Goal: Task Accomplishment & Management: Manage account settings

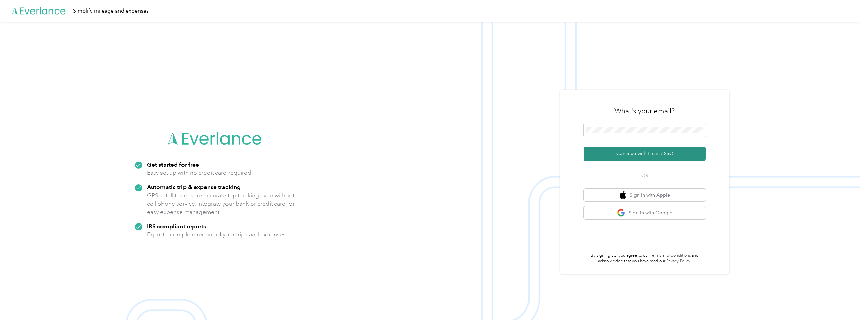
click at [641, 154] on button "Continue with Email / SSO" at bounding box center [645, 154] width 122 height 14
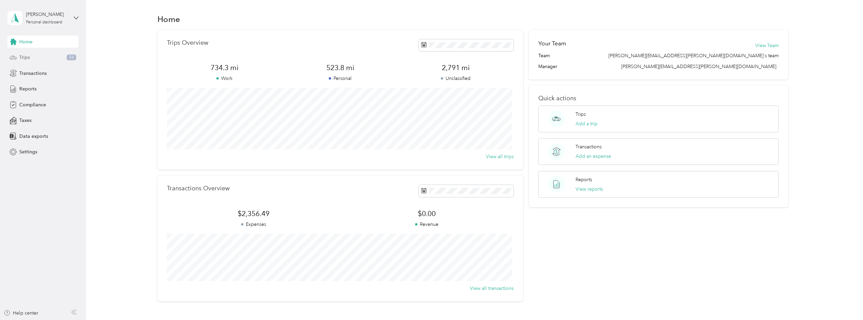
click at [21, 58] on span "Trips" at bounding box center [24, 57] width 10 height 7
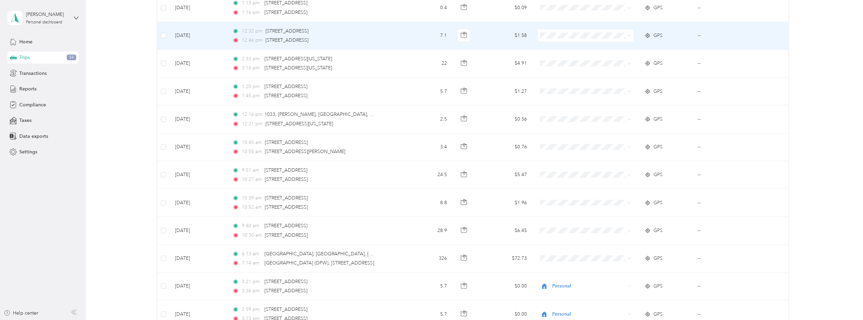
scroll to position [373, 0]
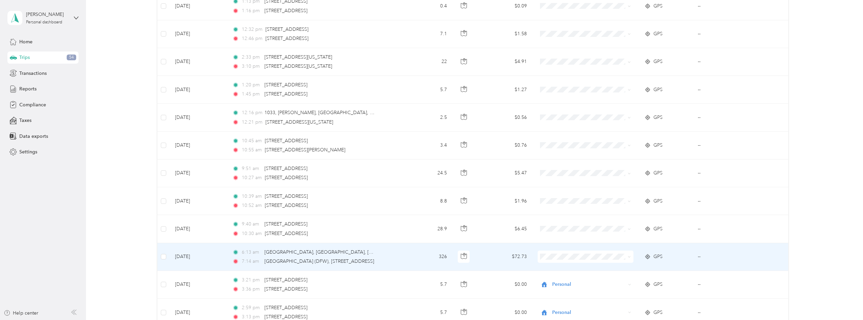
click at [629, 256] on icon at bounding box center [629, 256] width 3 height 3
click at [582, 279] on span "Personal" at bounding box center [590, 281] width 74 height 7
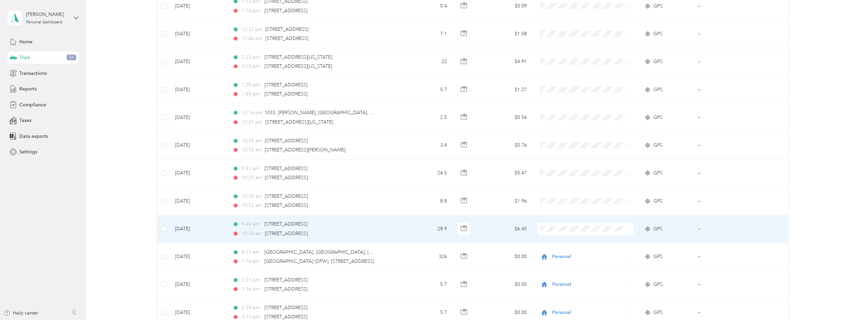
click at [628, 230] on icon at bounding box center [629, 229] width 3 height 3
click at [578, 252] on span "Personal" at bounding box center [590, 253] width 74 height 7
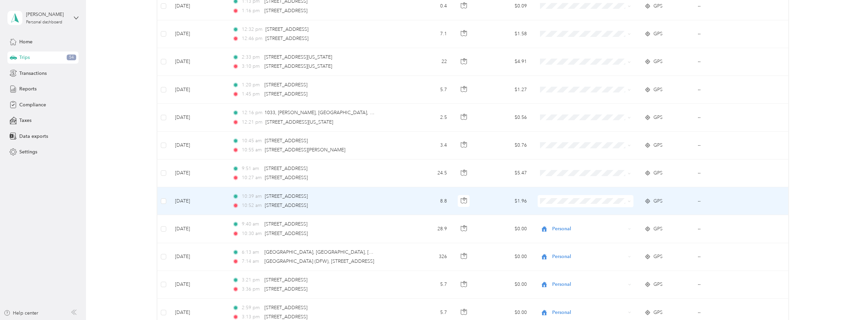
click at [629, 200] on icon at bounding box center [629, 201] width 3 height 3
click at [574, 223] on span "Personal" at bounding box center [590, 225] width 74 height 7
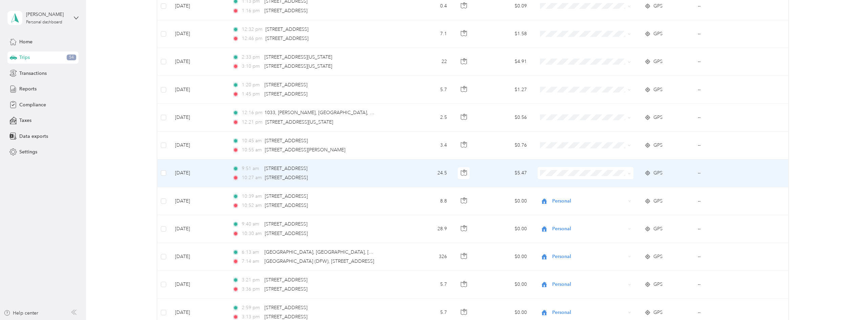
click at [628, 175] on icon at bounding box center [629, 173] width 3 height 3
click at [608, 186] on li "Convergint Technologies" at bounding box center [583, 183] width 95 height 12
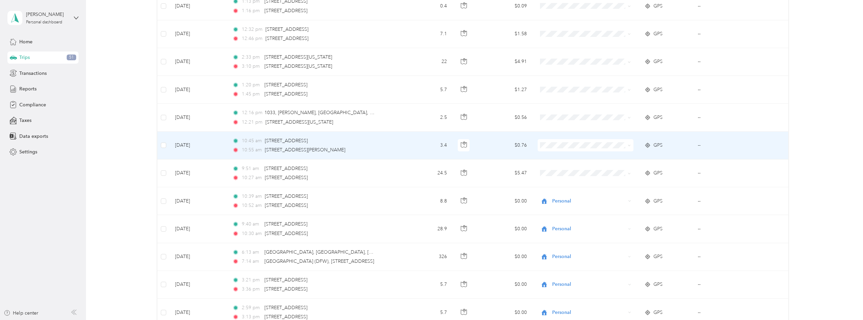
click at [628, 145] on icon at bounding box center [629, 145] width 3 height 3
click at [603, 157] on span "Convergint Technologies" at bounding box center [590, 157] width 74 height 7
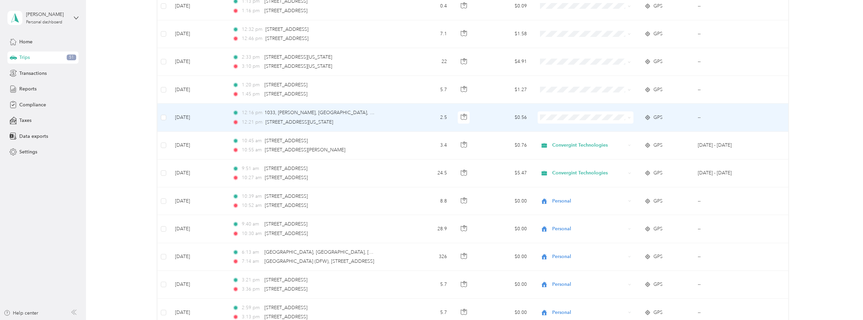
click at [626, 117] on span at bounding box center [627, 117] width 5 height 7
click at [628, 118] on icon at bounding box center [629, 117] width 3 height 3
click at [602, 131] on li "Convergint Technologies" at bounding box center [583, 128] width 95 height 12
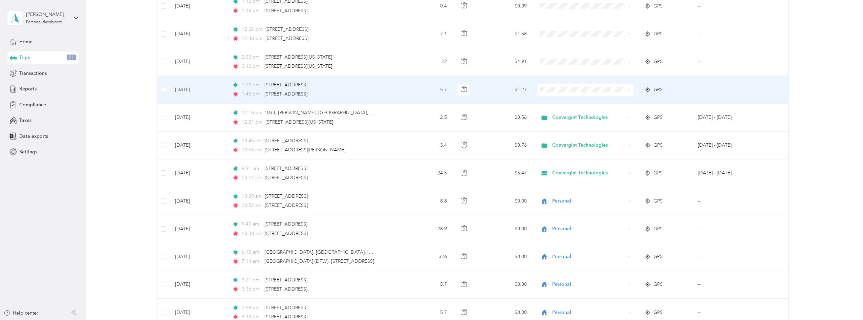
click at [629, 90] on icon at bounding box center [629, 89] width 2 height 1
click at [611, 102] on span "Convergint Technologies" at bounding box center [590, 102] width 74 height 7
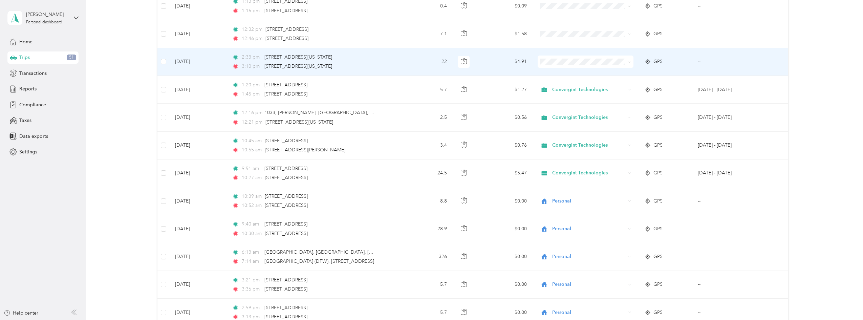
click at [626, 62] on span at bounding box center [627, 61] width 5 height 7
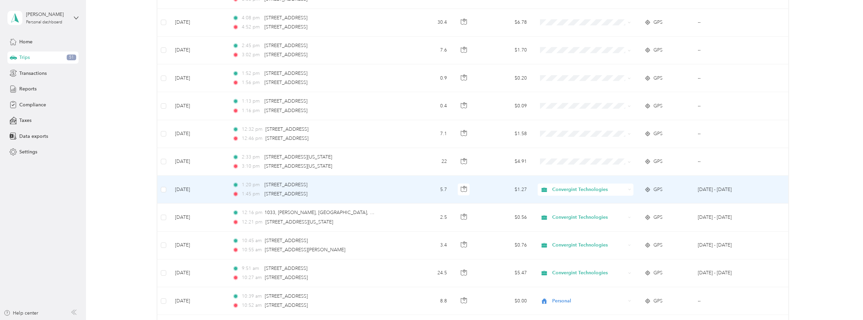
scroll to position [237, 0]
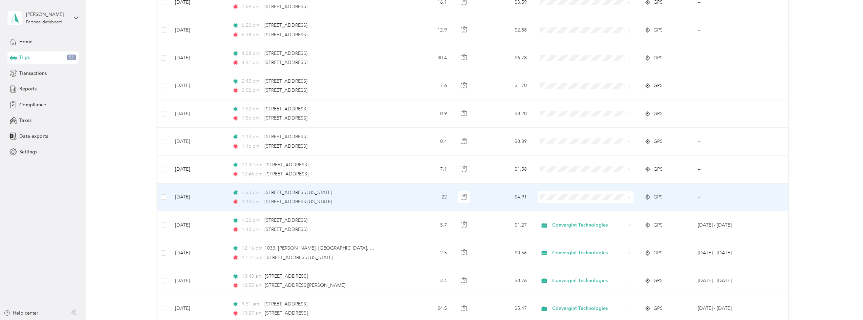
click at [628, 198] on icon at bounding box center [629, 197] width 2 height 1
click at [588, 210] on span "Convergint Technologies" at bounding box center [590, 207] width 74 height 7
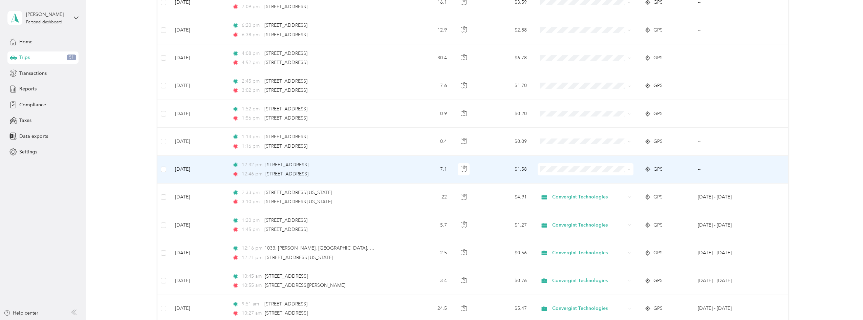
click at [628, 168] on icon at bounding box center [629, 169] width 3 height 3
click at [593, 192] on span "Personal" at bounding box center [590, 193] width 74 height 7
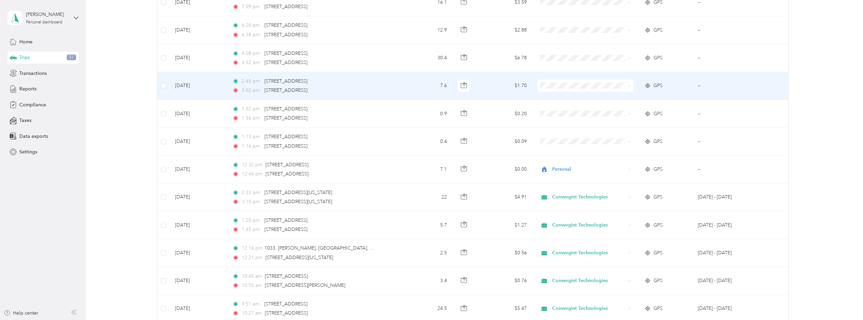
click at [629, 85] on icon at bounding box center [629, 86] width 3 height 3
click at [592, 109] on span "Personal" at bounding box center [590, 110] width 74 height 7
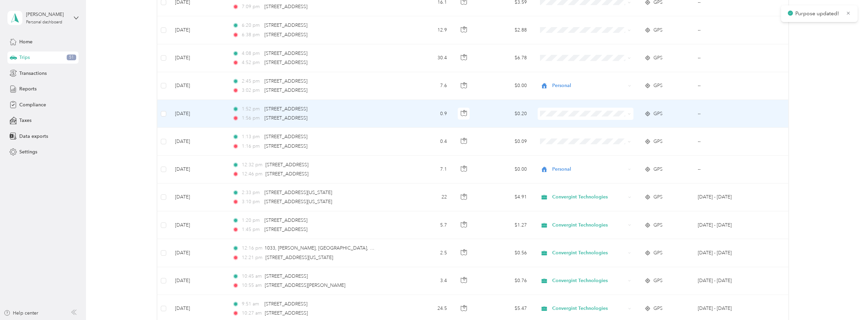
click at [628, 114] on icon at bounding box center [629, 113] width 3 height 3
click at [597, 135] on span "Personal" at bounding box center [590, 138] width 74 height 7
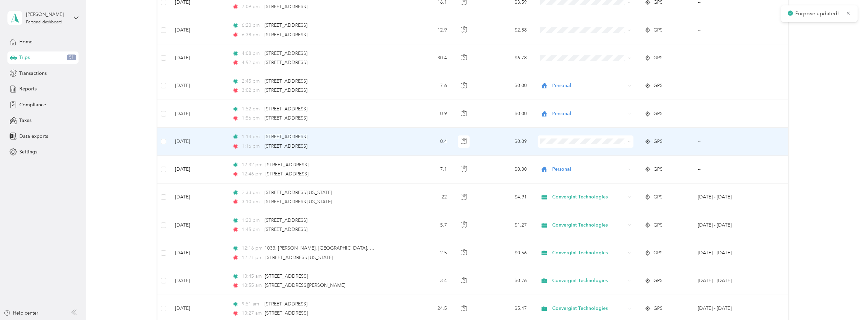
click at [628, 142] on icon at bounding box center [629, 141] width 3 height 3
click at [603, 165] on span "Personal" at bounding box center [590, 166] width 74 height 7
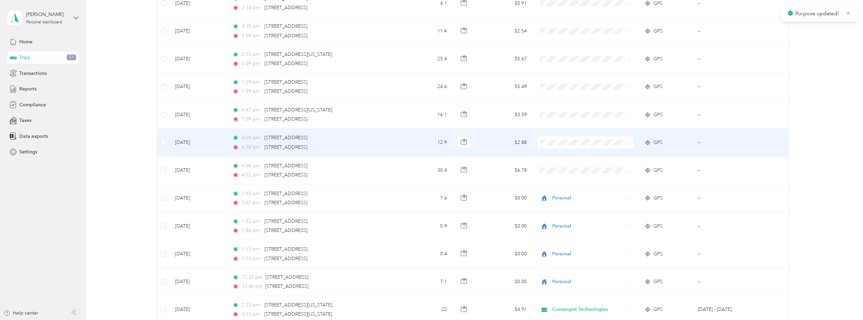
scroll to position [102, 0]
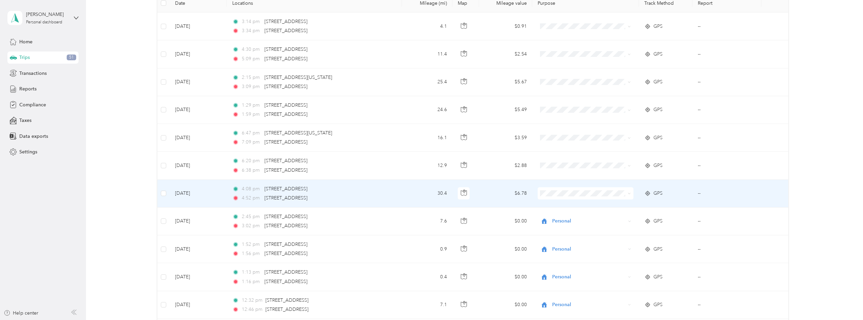
click at [630, 194] on icon at bounding box center [629, 193] width 3 height 3
click at [603, 219] on li "Personal" at bounding box center [583, 218] width 95 height 12
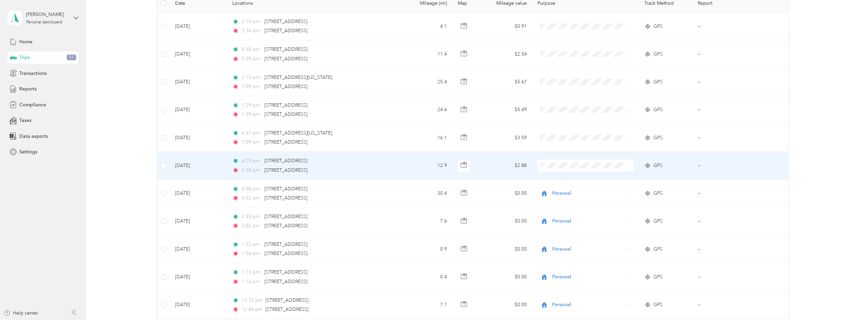
click at [629, 166] on icon at bounding box center [629, 165] width 3 height 3
click at [594, 190] on span "Personal" at bounding box center [590, 190] width 74 height 7
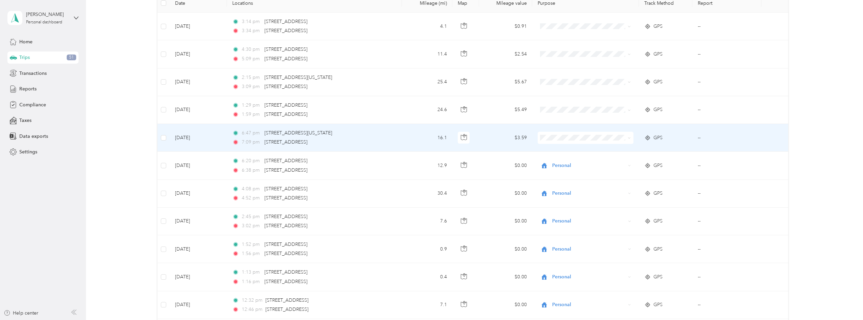
click at [629, 137] on icon at bounding box center [629, 137] width 3 height 3
click at [590, 161] on span "Personal" at bounding box center [590, 159] width 74 height 7
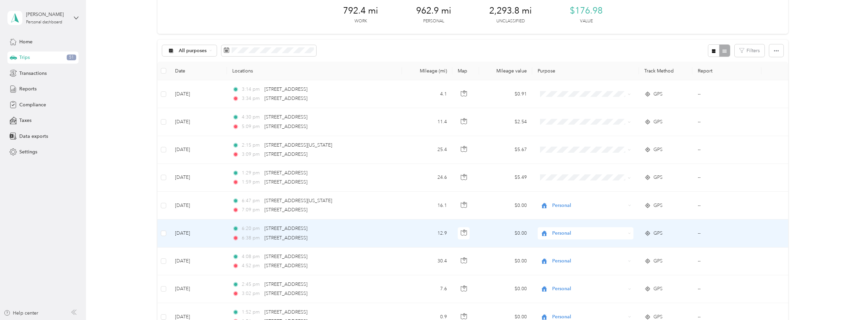
scroll to position [0, 0]
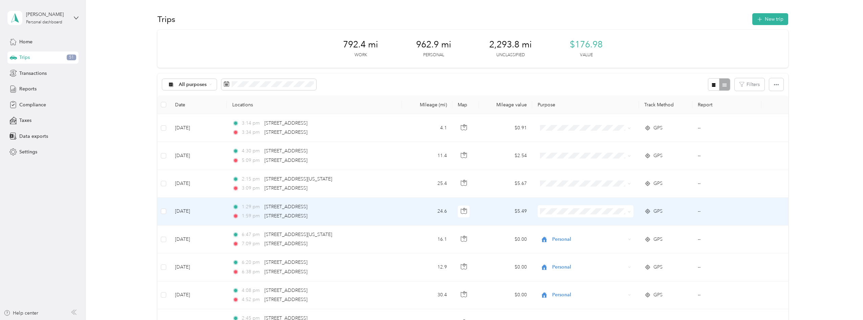
click at [628, 212] on icon at bounding box center [629, 211] width 2 height 1
click at [592, 225] on span "Convergint Technologies" at bounding box center [590, 223] width 74 height 7
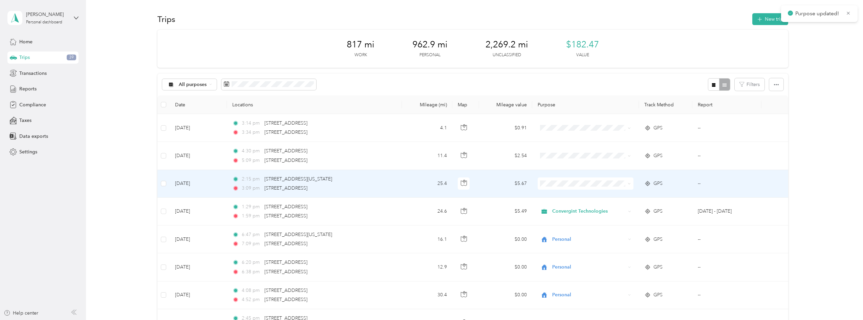
click at [628, 183] on icon at bounding box center [629, 183] width 3 height 3
click at [604, 196] on span "Convergint Technologies" at bounding box center [590, 196] width 74 height 7
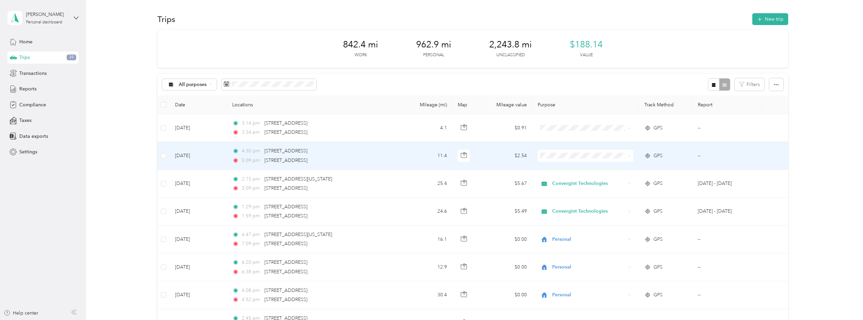
click at [628, 155] on icon at bounding box center [629, 155] width 3 height 3
click at [577, 179] on span "Personal" at bounding box center [590, 180] width 74 height 7
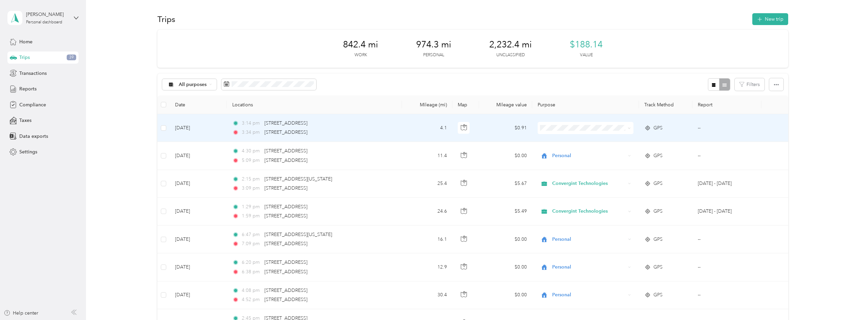
click at [628, 128] on icon at bounding box center [629, 128] width 3 height 3
click at [588, 151] on span "Personal" at bounding box center [590, 150] width 74 height 7
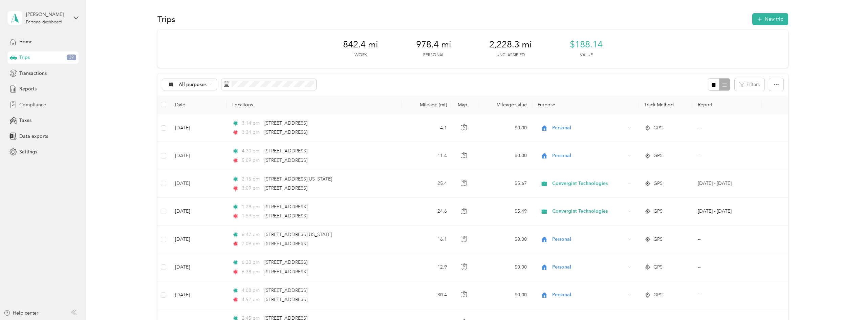
click at [25, 105] on span "Compliance" at bounding box center [32, 104] width 27 height 7
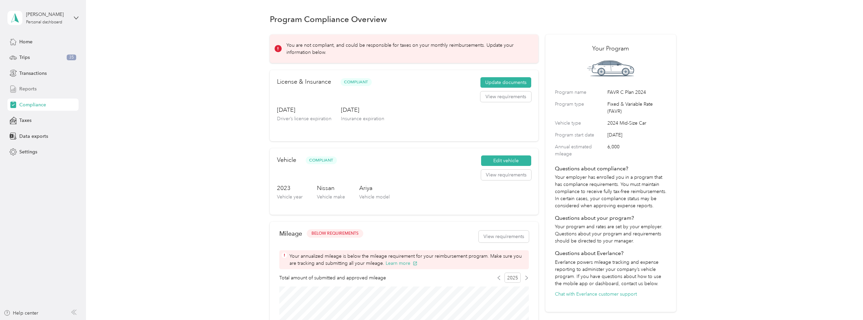
click at [28, 89] on span "Reports" at bounding box center [27, 88] width 17 height 7
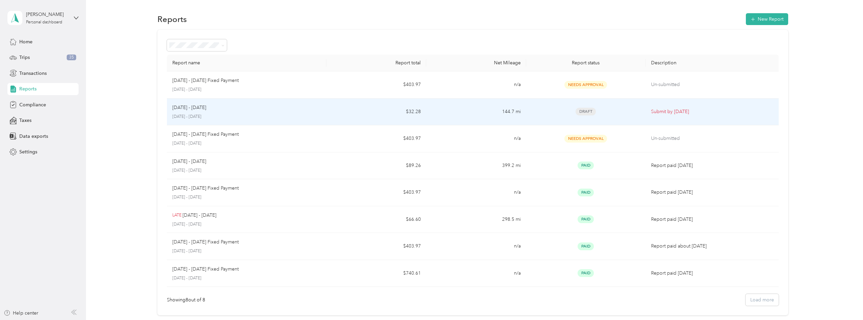
click at [550, 115] on div "Draft" at bounding box center [586, 112] width 109 height 8
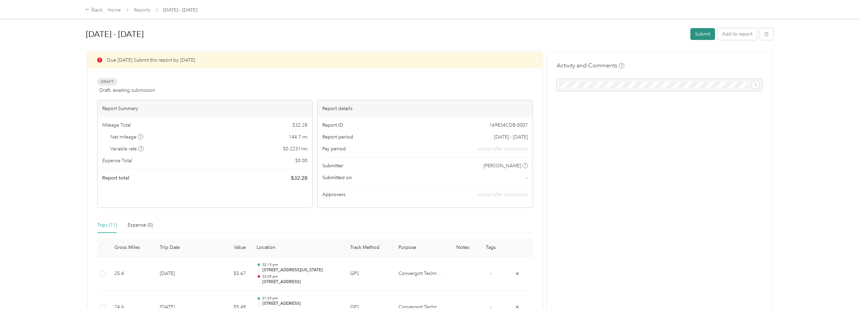
click at [694, 33] on button "Submit" at bounding box center [703, 34] width 25 height 12
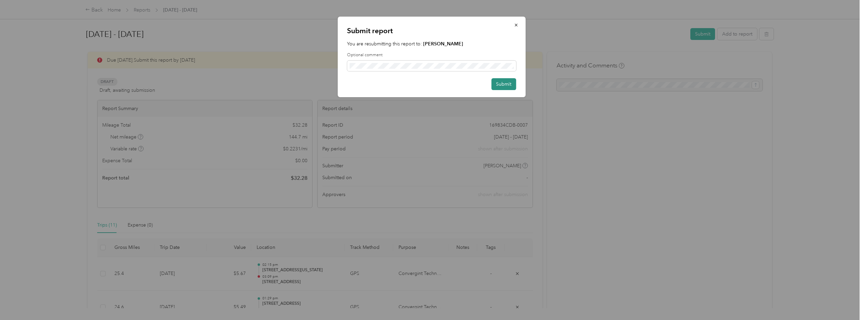
click at [504, 88] on button "Submit" at bounding box center [503, 84] width 25 height 12
